Goal: Task Accomplishment & Management: Use online tool/utility

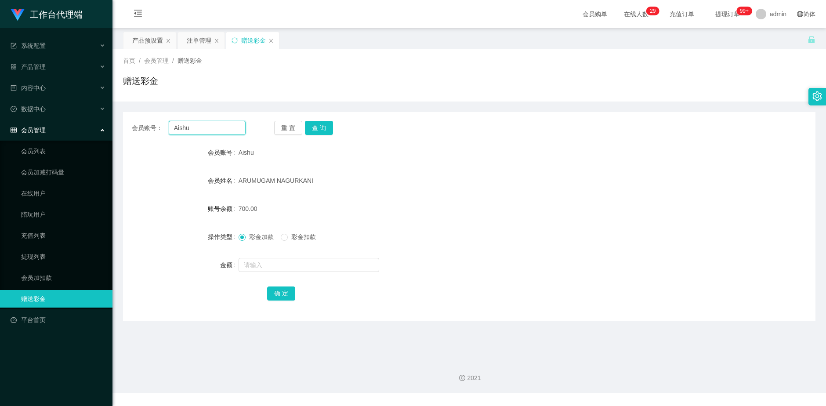
drag, startPoint x: 196, startPoint y: 131, endPoint x: 145, endPoint y: 128, distance: 50.6
click at [145, 128] on div "会员账号： [PERSON_NAME]" at bounding box center [189, 128] width 114 height 14
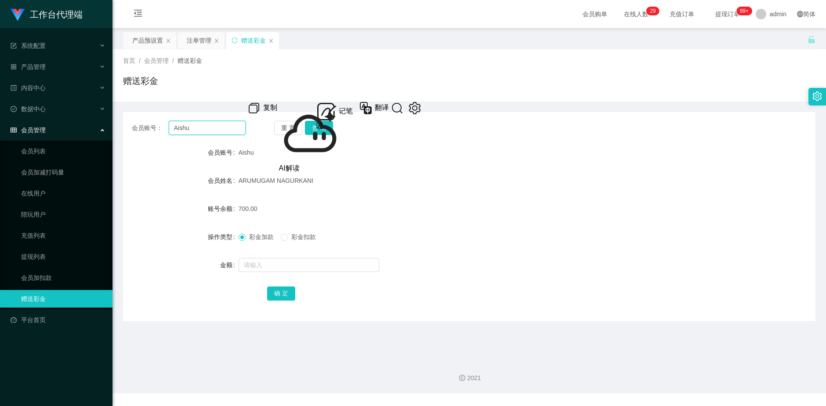
paste input "Yogeshkumar123"
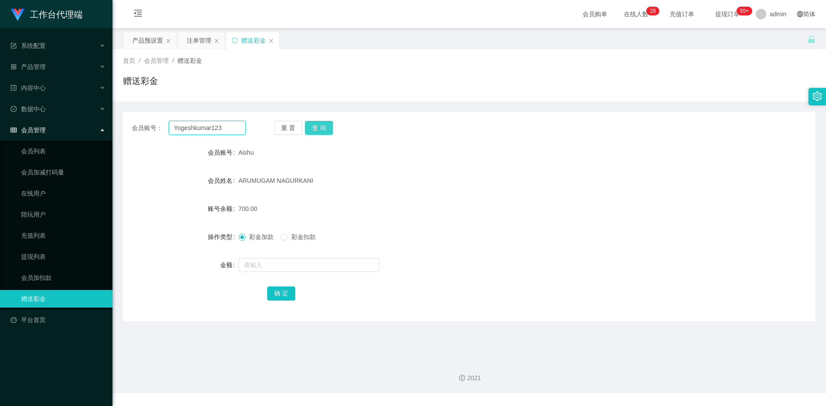
type input "Yogeshkumar123"
click at [329, 131] on button "查 询" at bounding box center [319, 128] width 28 height 14
click at [327, 131] on button "查 询" at bounding box center [319, 128] width 28 height 14
click at [327, 131] on div "重 置 查 询" at bounding box center [331, 128] width 114 height 14
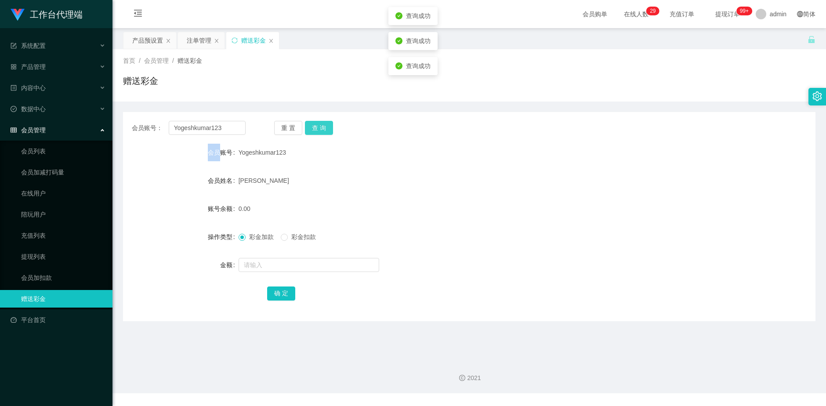
click at [327, 131] on button "查 询" at bounding box center [319, 128] width 28 height 14
click at [275, 265] on input "text" at bounding box center [309, 265] width 141 height 14
type input "500"
click at [276, 297] on button "确 定" at bounding box center [281, 294] width 28 height 14
click at [323, 125] on button "查 询" at bounding box center [319, 128] width 28 height 14
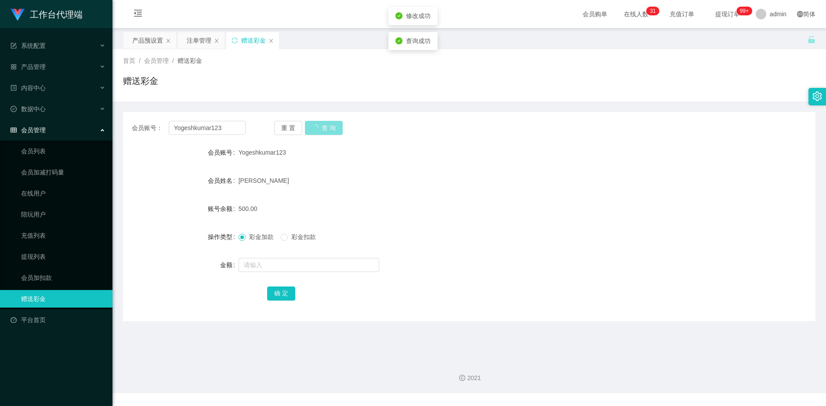
click at [323, 125] on button "查 询" at bounding box center [324, 128] width 38 height 14
drag, startPoint x: 149, startPoint y: 39, endPoint x: 178, endPoint y: 47, distance: 30.3
click at [149, 39] on div "产品预设置" at bounding box center [147, 40] width 31 height 17
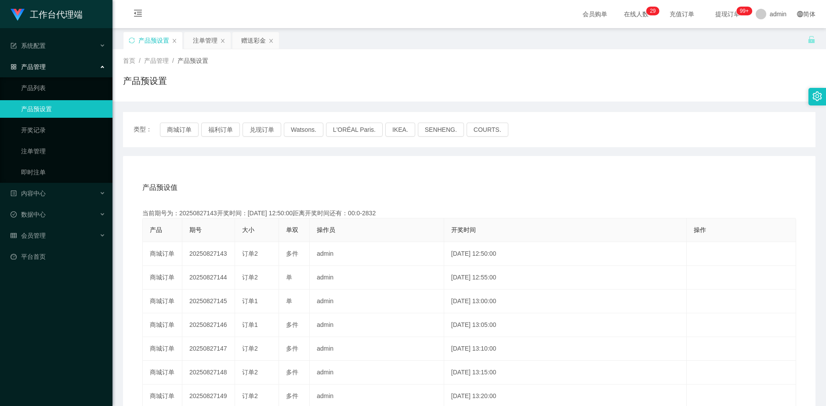
click at [135, 40] on div "产品预设置" at bounding box center [152, 40] width 59 height 17
click at [132, 38] on icon "图标: sync" at bounding box center [132, 40] width 6 height 6
click at [203, 42] on div "注单管理" at bounding box center [205, 40] width 25 height 17
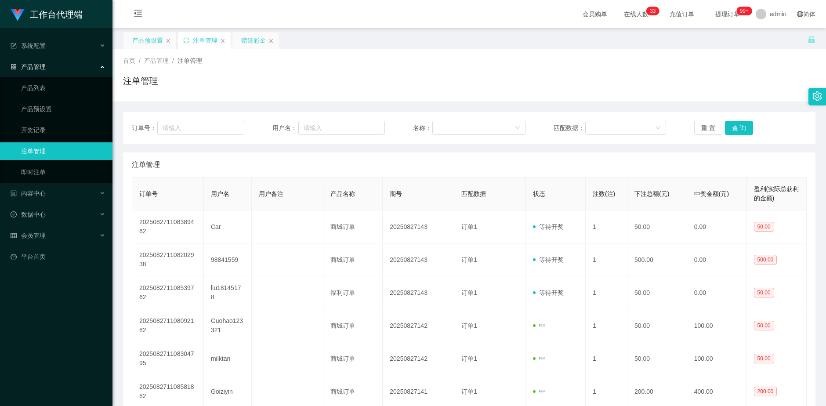
click at [243, 44] on div "赠送彩金" at bounding box center [253, 40] width 25 height 17
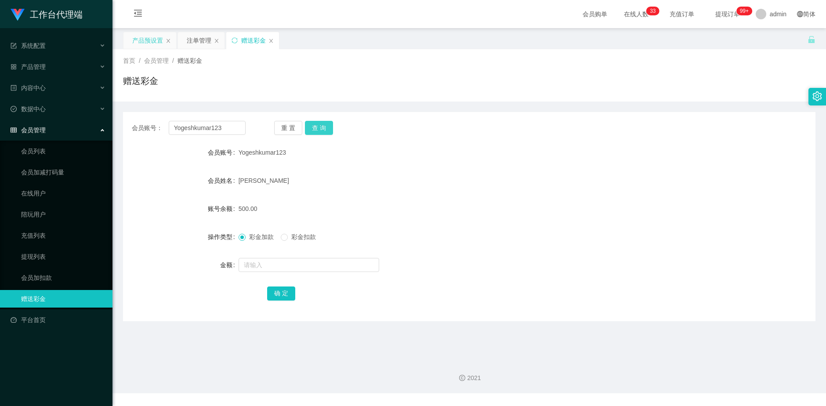
click at [318, 131] on button "查 询" at bounding box center [319, 128] width 28 height 14
click at [318, 131] on button "查 询" at bounding box center [324, 128] width 38 height 14
drag, startPoint x: 290, startPoint y: 156, endPoint x: 234, endPoint y: 156, distance: 55.4
click at [234, 156] on div "会员账号 Yogeshkumar123" at bounding box center [469, 153] width 693 height 18
copy div "会员账号 Yogeshkumar123"
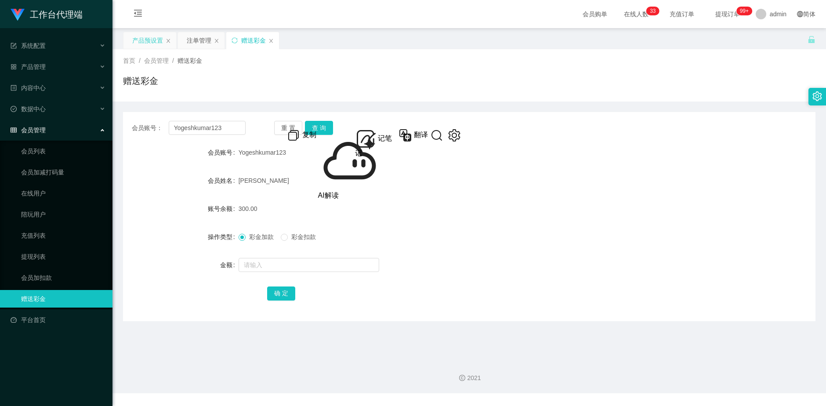
drag, startPoint x: 202, startPoint y: 38, endPoint x: 240, endPoint y: 57, distance: 43.2
click at [202, 37] on div "注单管理" at bounding box center [199, 40] width 25 height 17
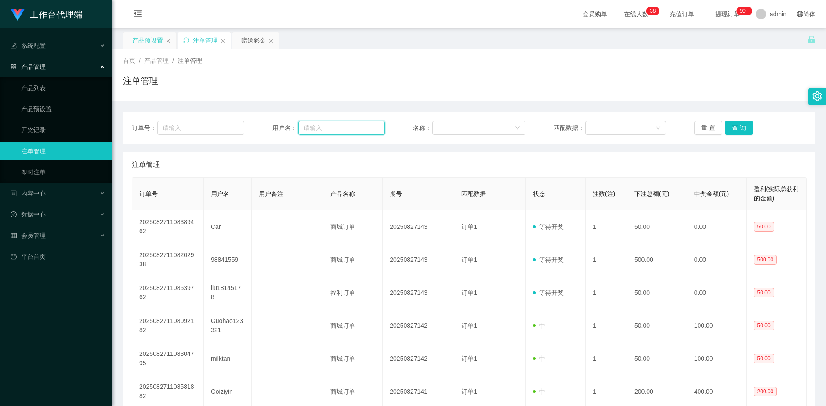
click at [341, 126] on input "text" at bounding box center [341, 128] width 87 height 14
paste input "Yogeshkumar123"
type input "Yogeshkumar123"
click at [732, 129] on button "查 询" at bounding box center [739, 128] width 28 height 14
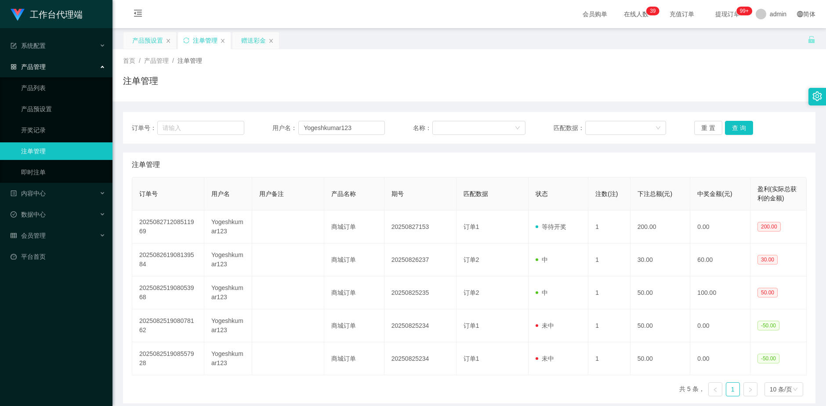
click at [250, 42] on div "赠送彩金" at bounding box center [253, 40] width 25 height 17
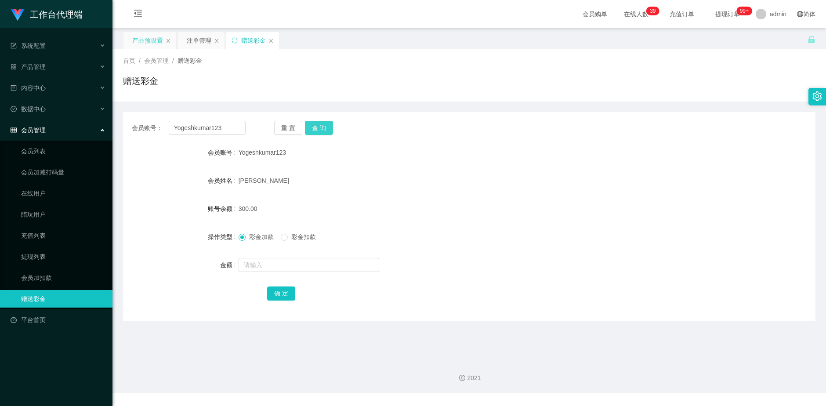
click at [322, 128] on button "查 询" at bounding box center [319, 128] width 28 height 14
click at [322, 128] on div "重 置 查 询" at bounding box center [331, 128] width 114 height 14
click at [322, 128] on button "查 询" at bounding box center [324, 128] width 38 height 14
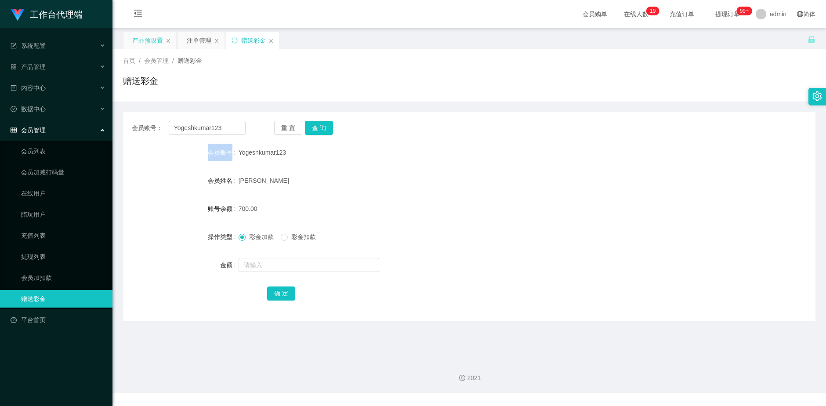
click at [142, 37] on div "产品预设置" at bounding box center [147, 40] width 31 height 17
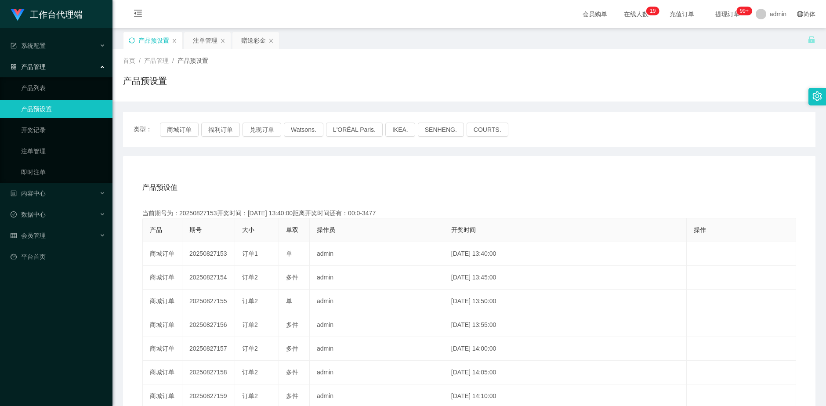
click at [137, 40] on div "产品预设置" at bounding box center [152, 40] width 59 height 17
click at [134, 40] on icon "图标: sync" at bounding box center [132, 40] width 6 height 6
click at [254, 130] on button "兑现订单" at bounding box center [262, 130] width 39 height 14
